Goal: Check status: Check status

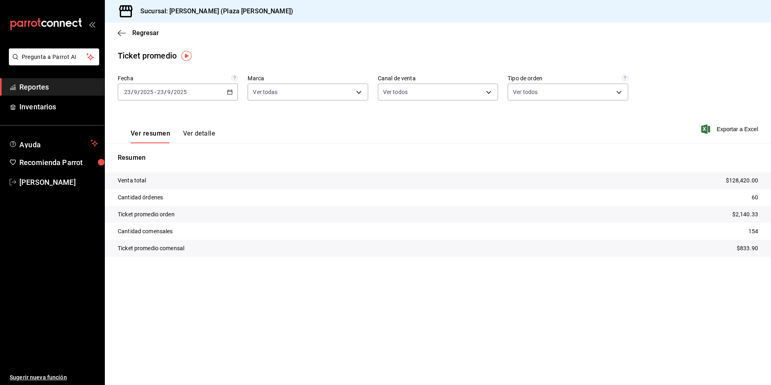
drag, startPoint x: 26, startPoint y: 85, endPoint x: 42, endPoint y: 75, distance: 19.4
click at [27, 85] on span "Reportes" at bounding box center [58, 86] width 79 height 11
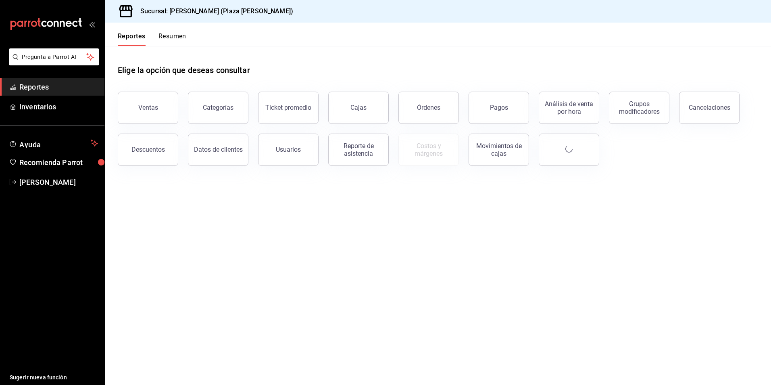
click at [174, 36] on button "Resumen" at bounding box center [172, 39] width 28 height 14
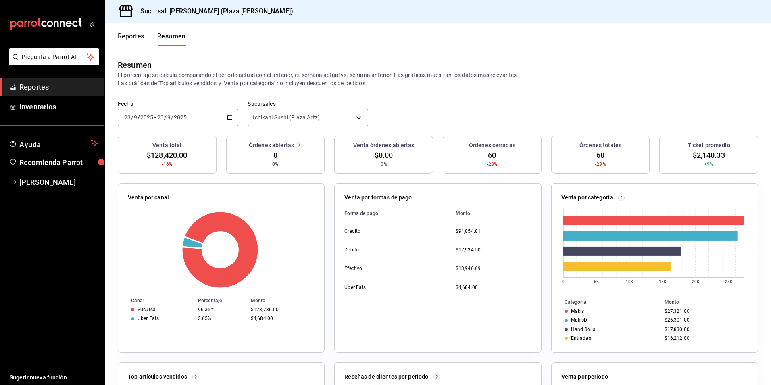
click at [227, 117] on icon "button" at bounding box center [230, 118] width 6 height 6
click at [143, 143] on span "Hoy" at bounding box center [156, 142] width 63 height 8
click at [231, 115] on icon "button" at bounding box center [230, 118] width 6 height 6
click at [135, 228] on span "Rango de fechas" at bounding box center [156, 232] width 63 height 8
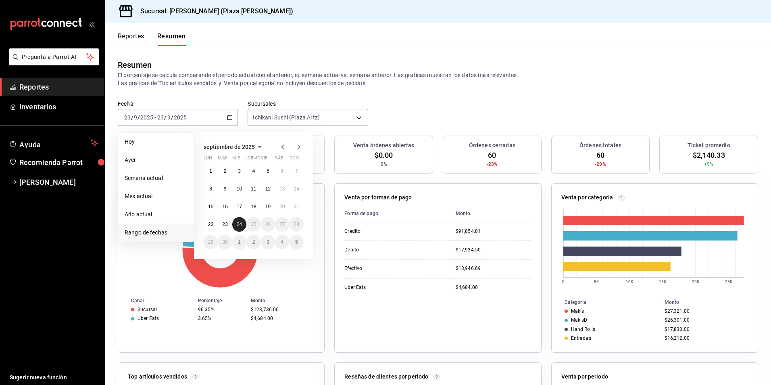
click at [240, 226] on abbr "24" at bounding box center [239, 224] width 5 height 6
